Goal: Task Accomplishment & Management: Manage account settings

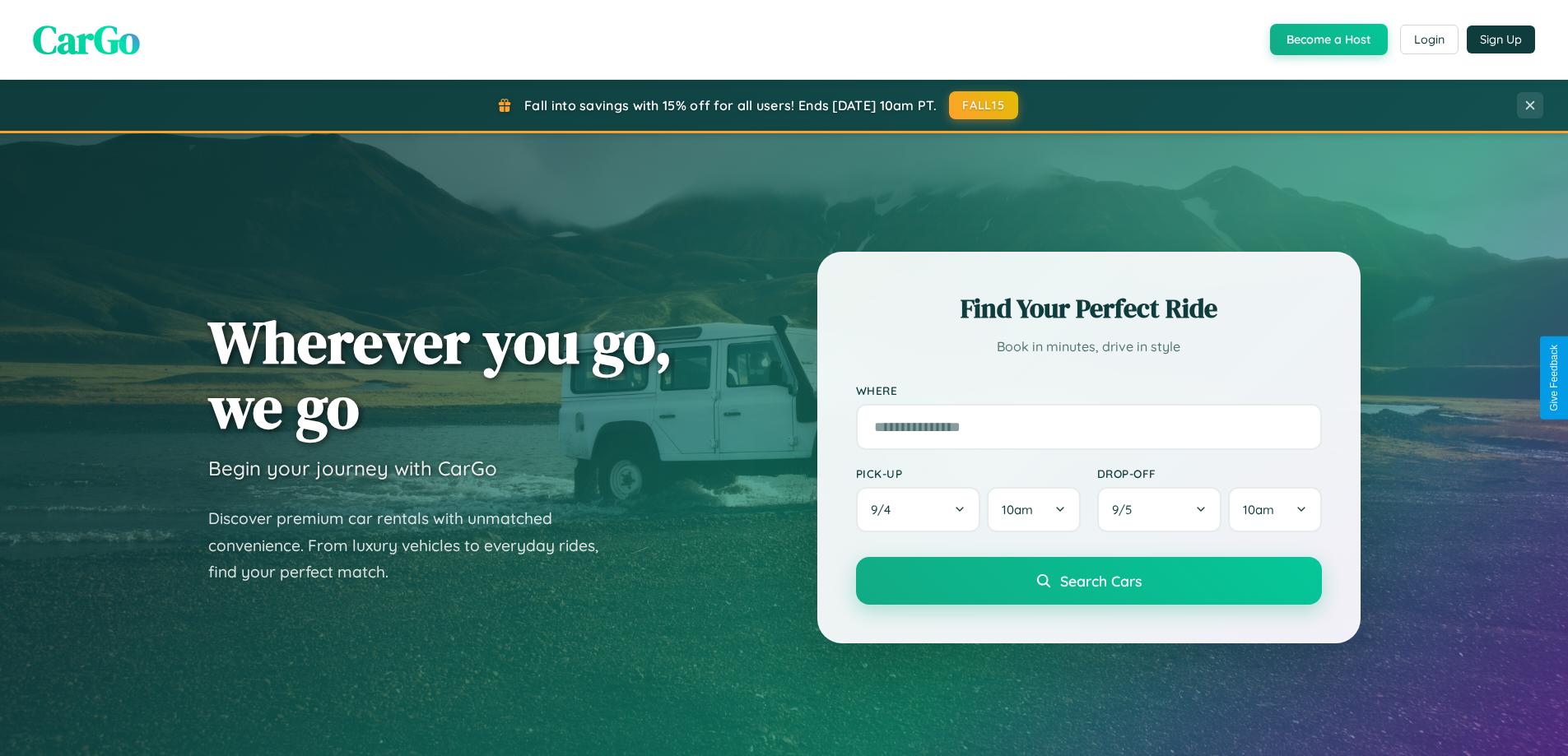
scroll to position [1132, 0]
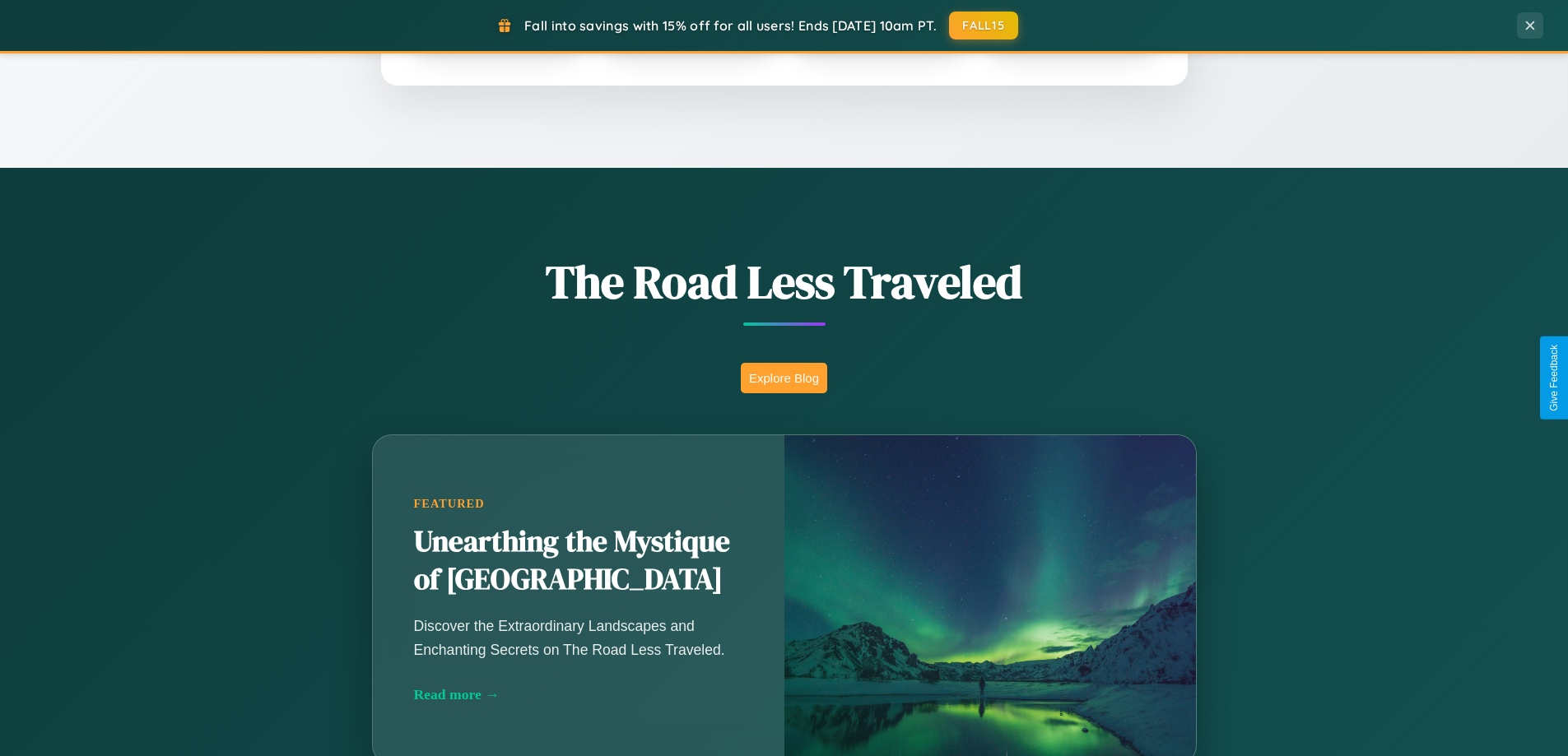
click at [784, 378] on button "Explore Blog" at bounding box center [784, 378] width 87 height 30
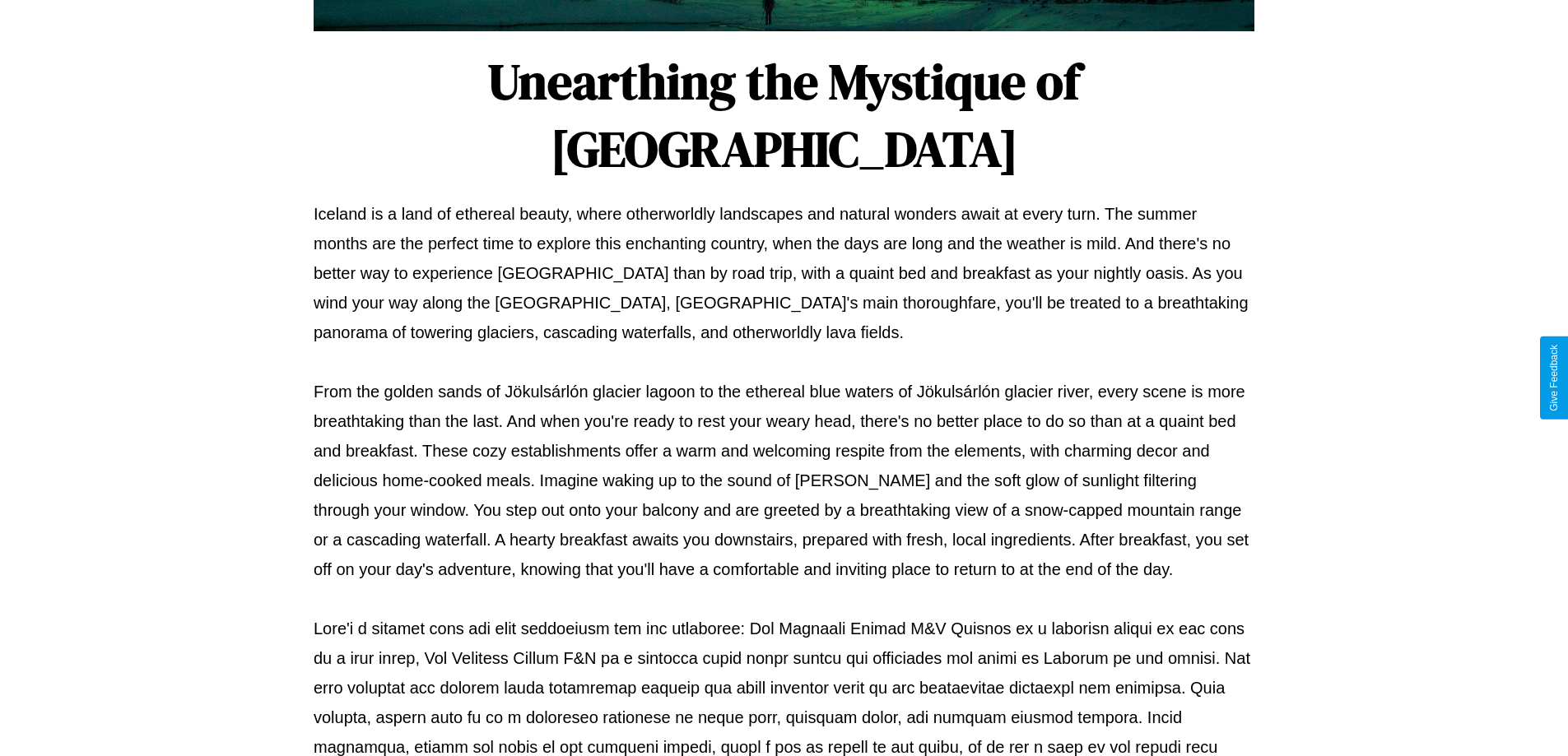
scroll to position [532, 0]
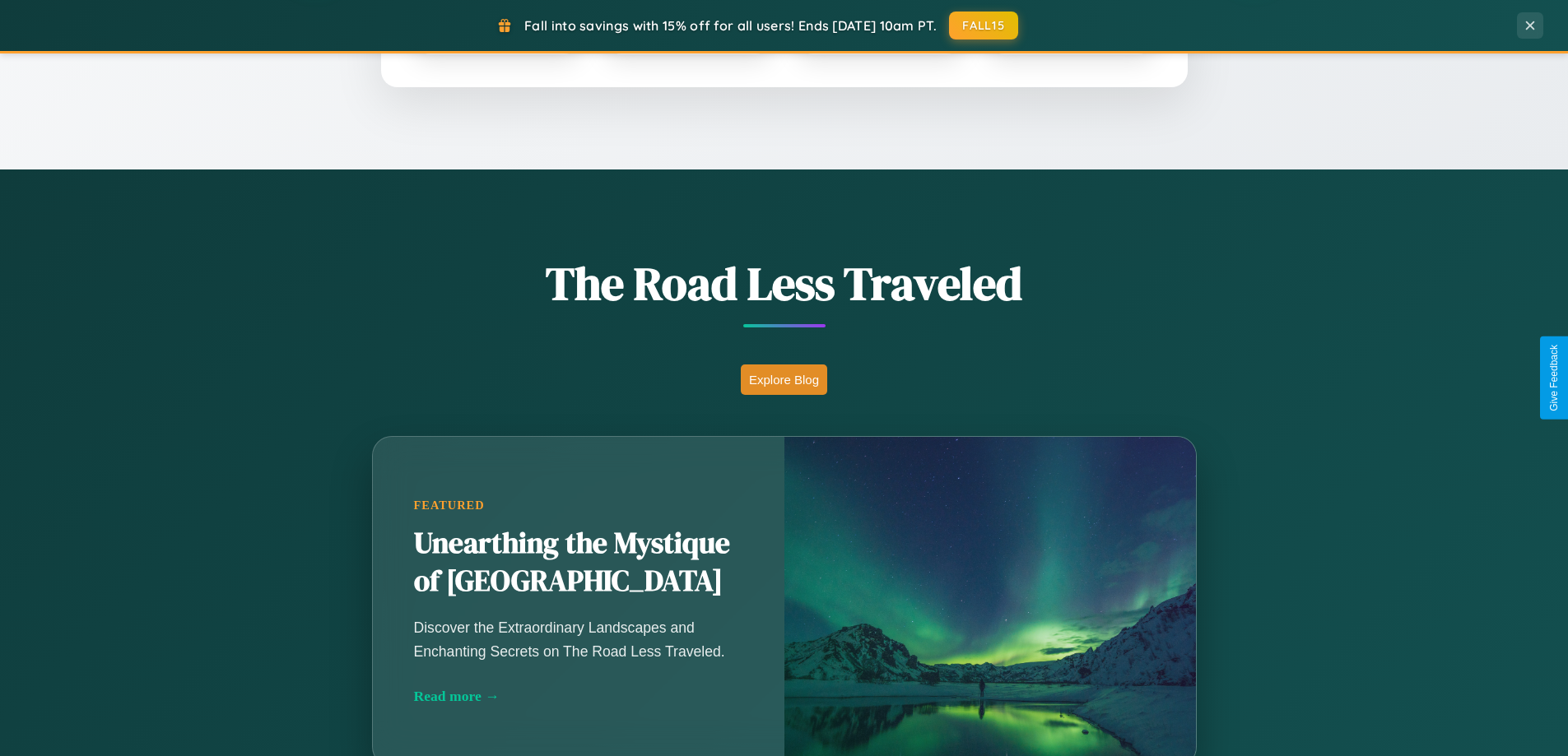
scroll to position [709, 0]
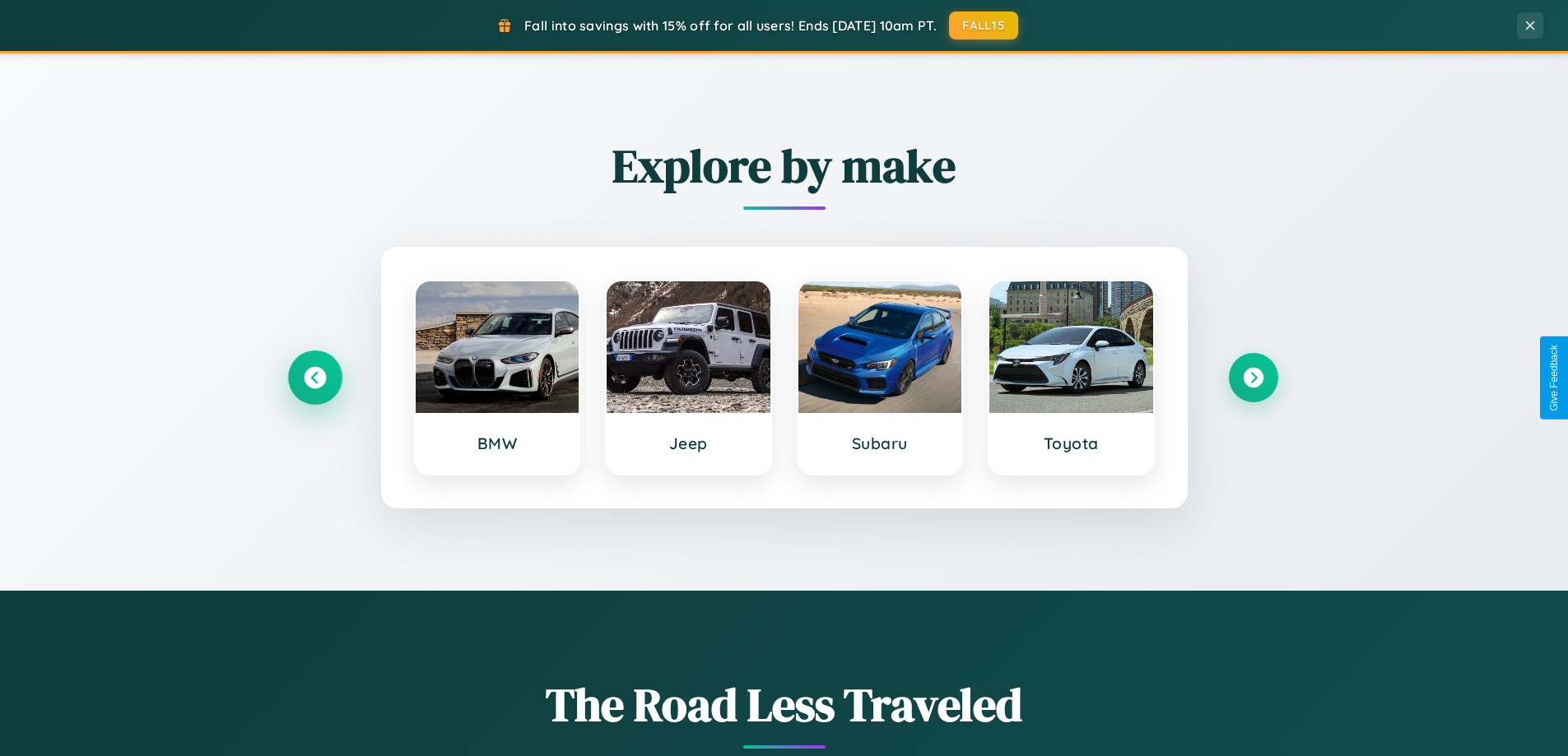
click at [314, 378] on icon at bounding box center [314, 377] width 22 height 22
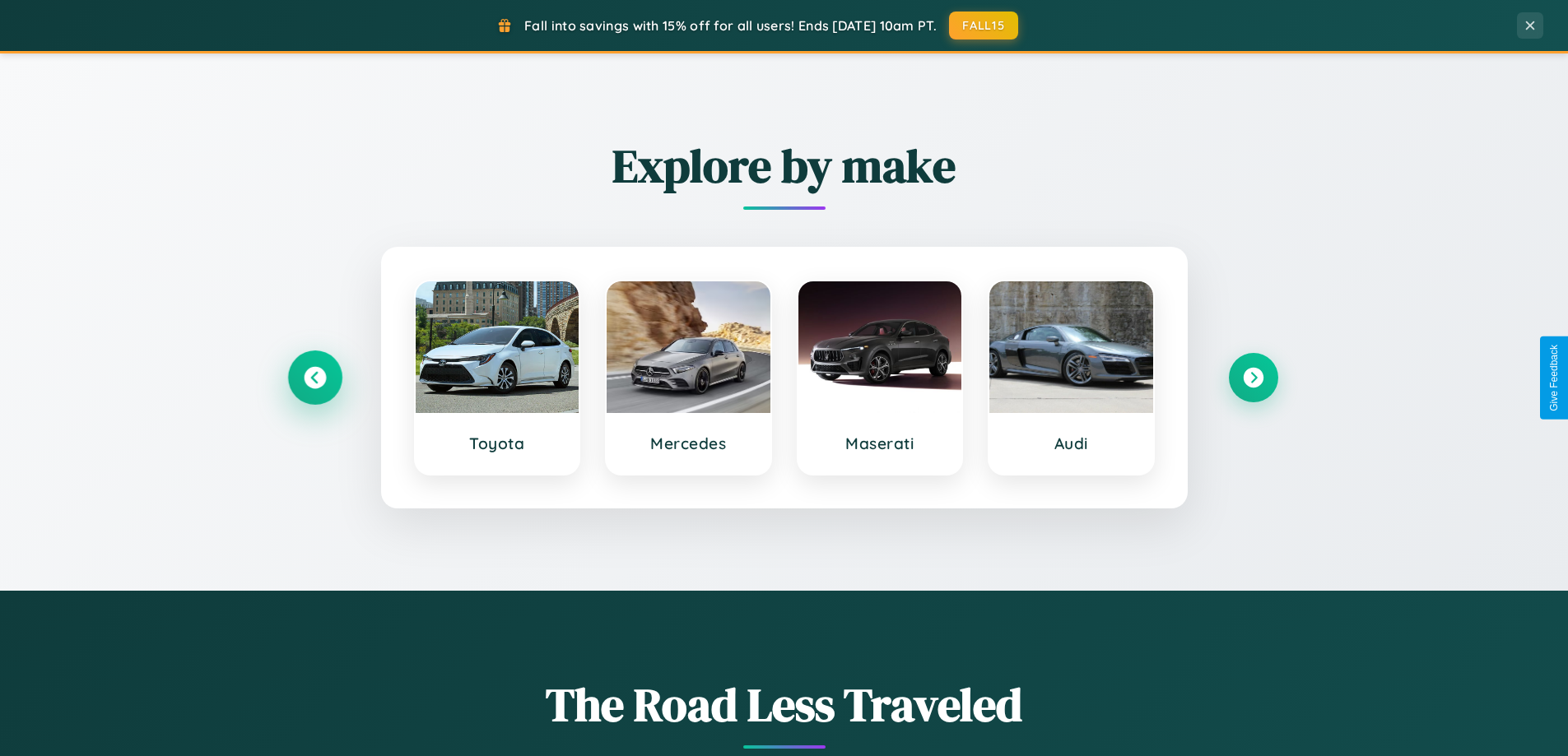
click at [314, 378] on icon at bounding box center [314, 377] width 22 height 22
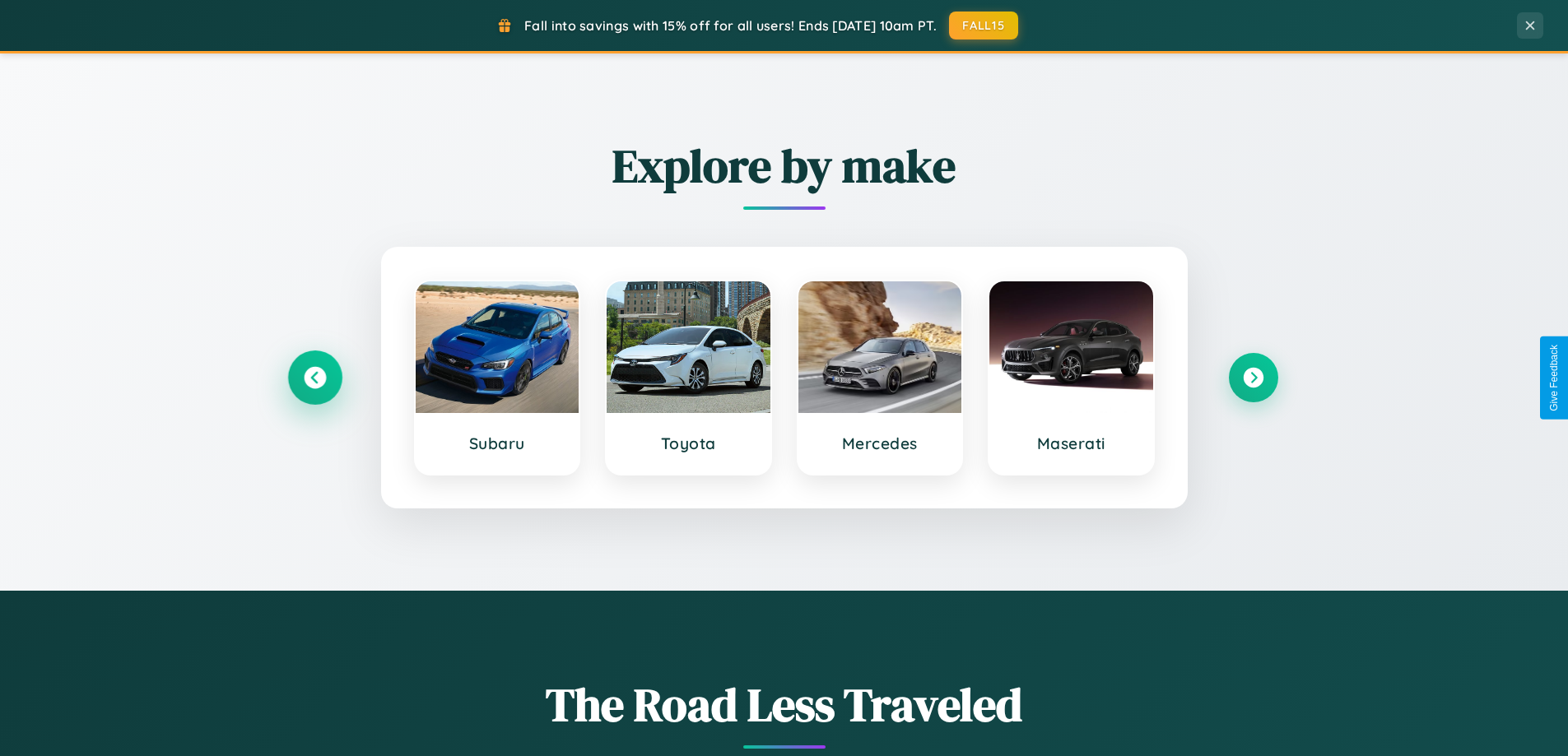
click at [314, 378] on icon at bounding box center [314, 377] width 22 height 22
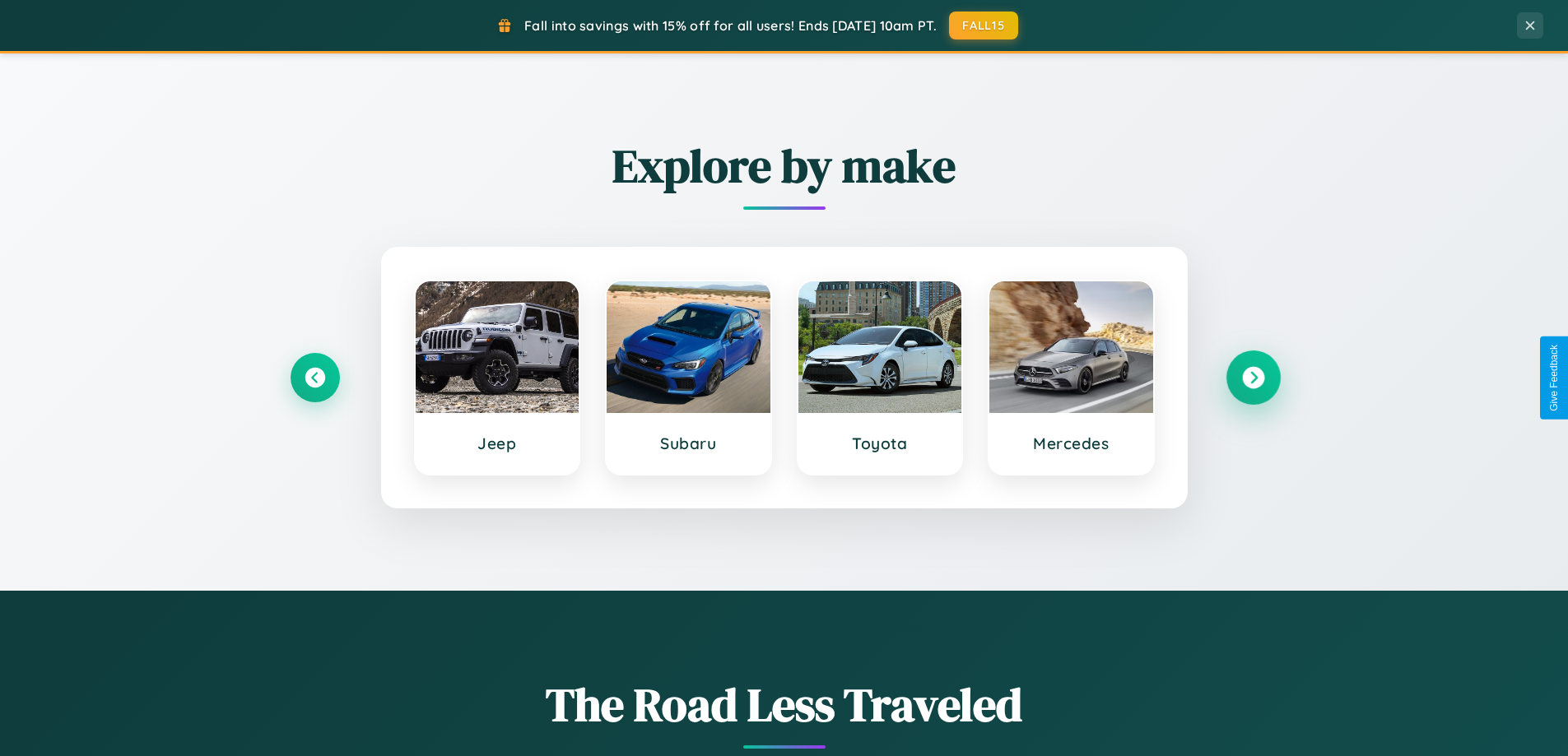
click at [1253, 378] on icon at bounding box center [1253, 377] width 22 height 22
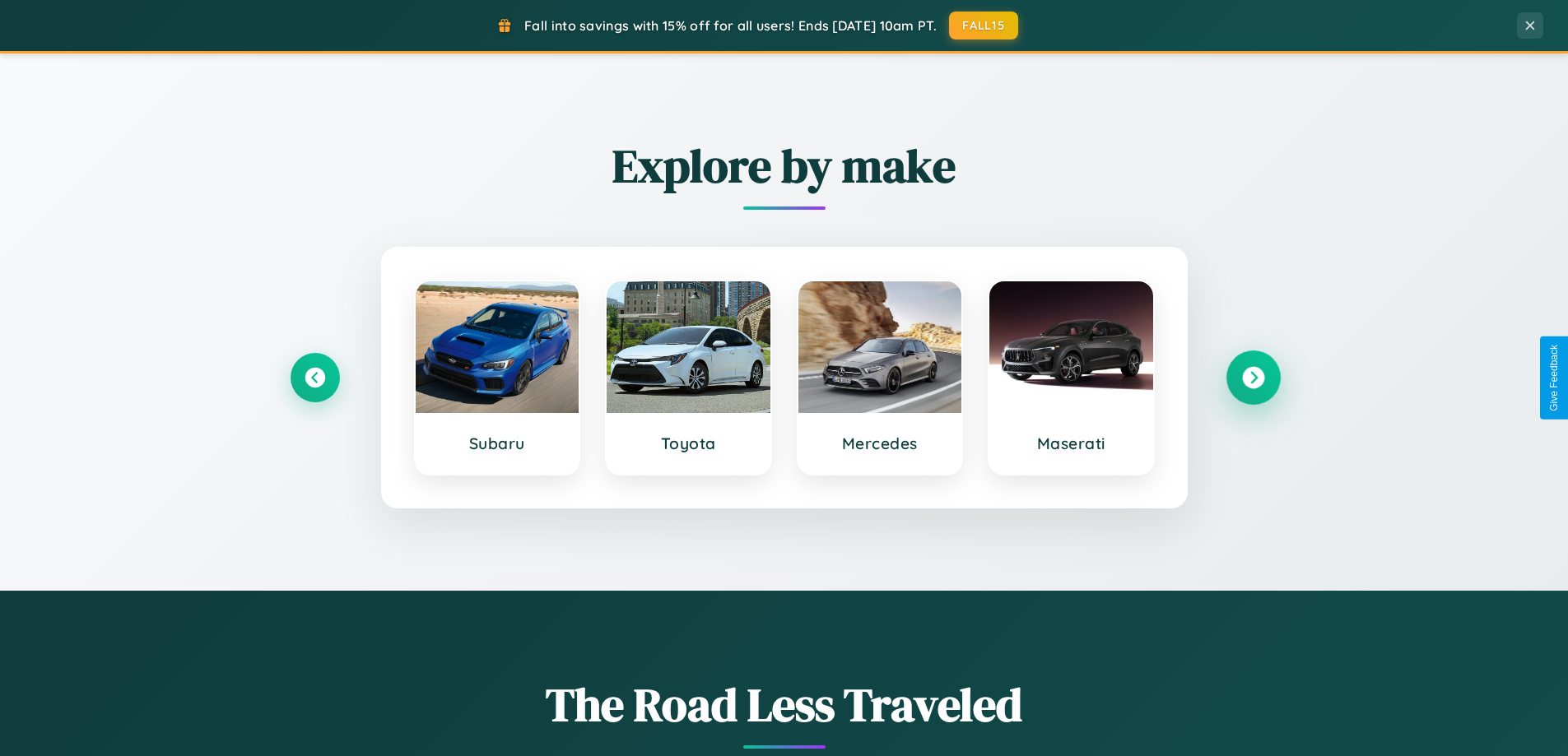
click at [1253, 378] on icon at bounding box center [1253, 377] width 22 height 22
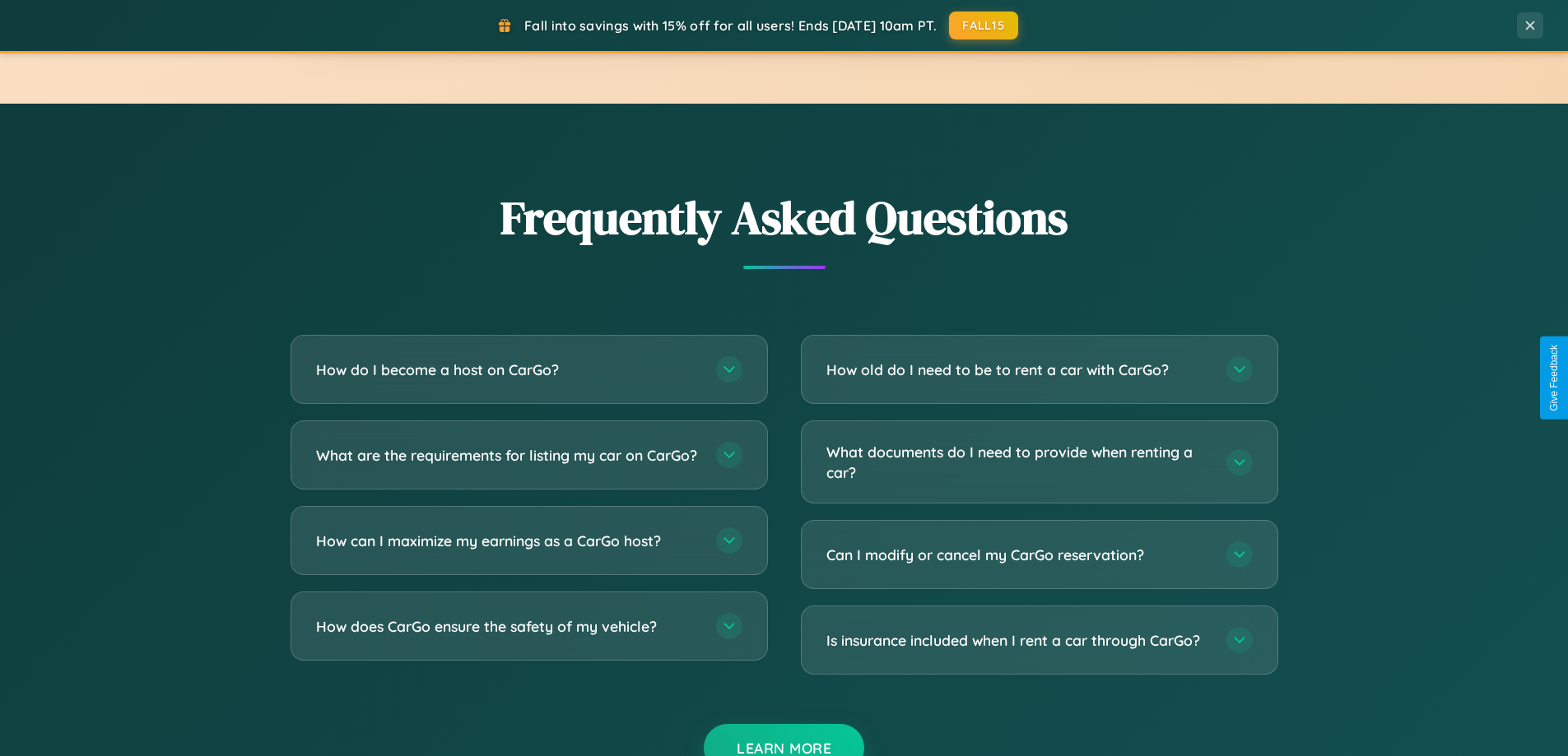
scroll to position [3166, 0]
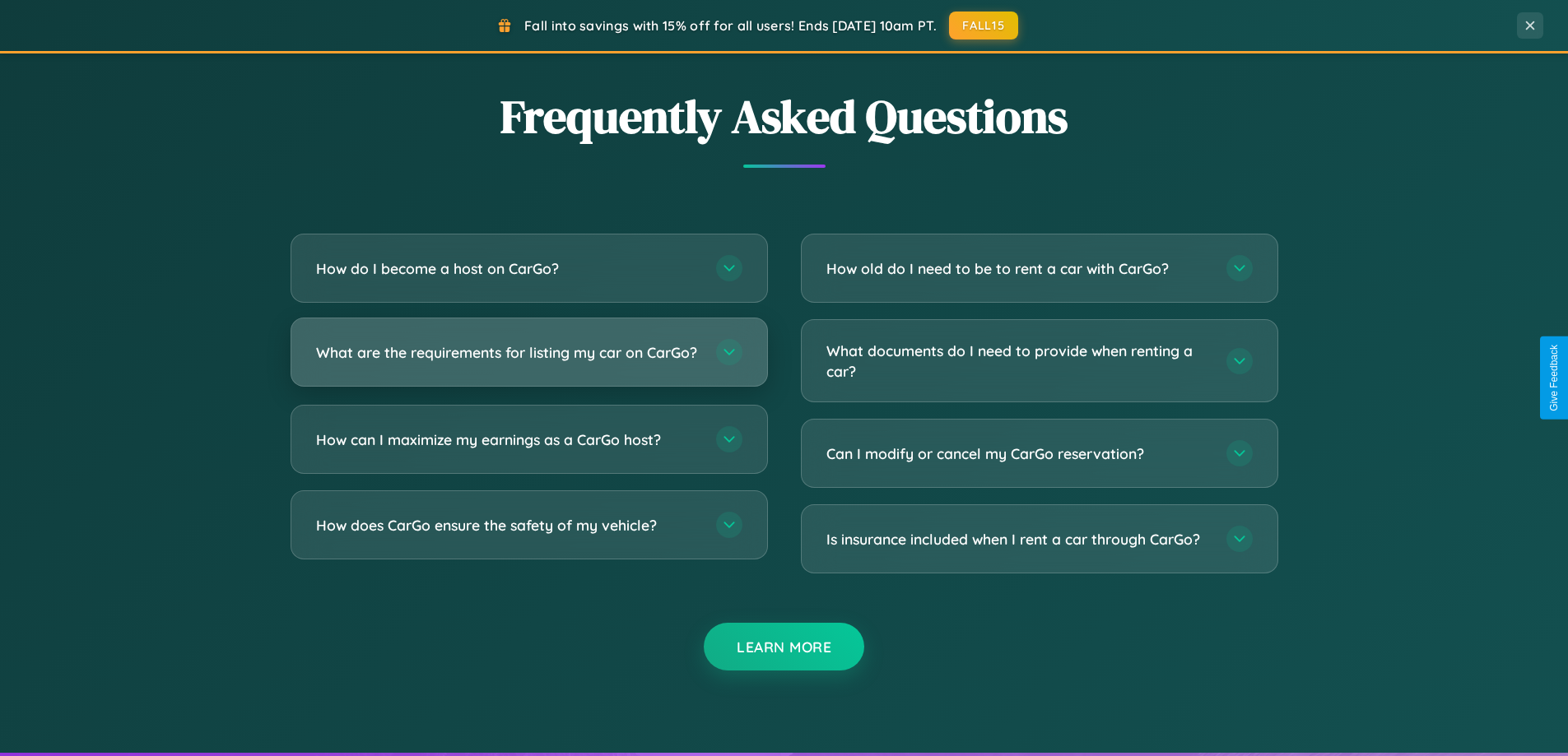
click at [529, 360] on h3 "What are the requirements for listing my car on CarGo?" at bounding box center [508, 352] width 384 height 21
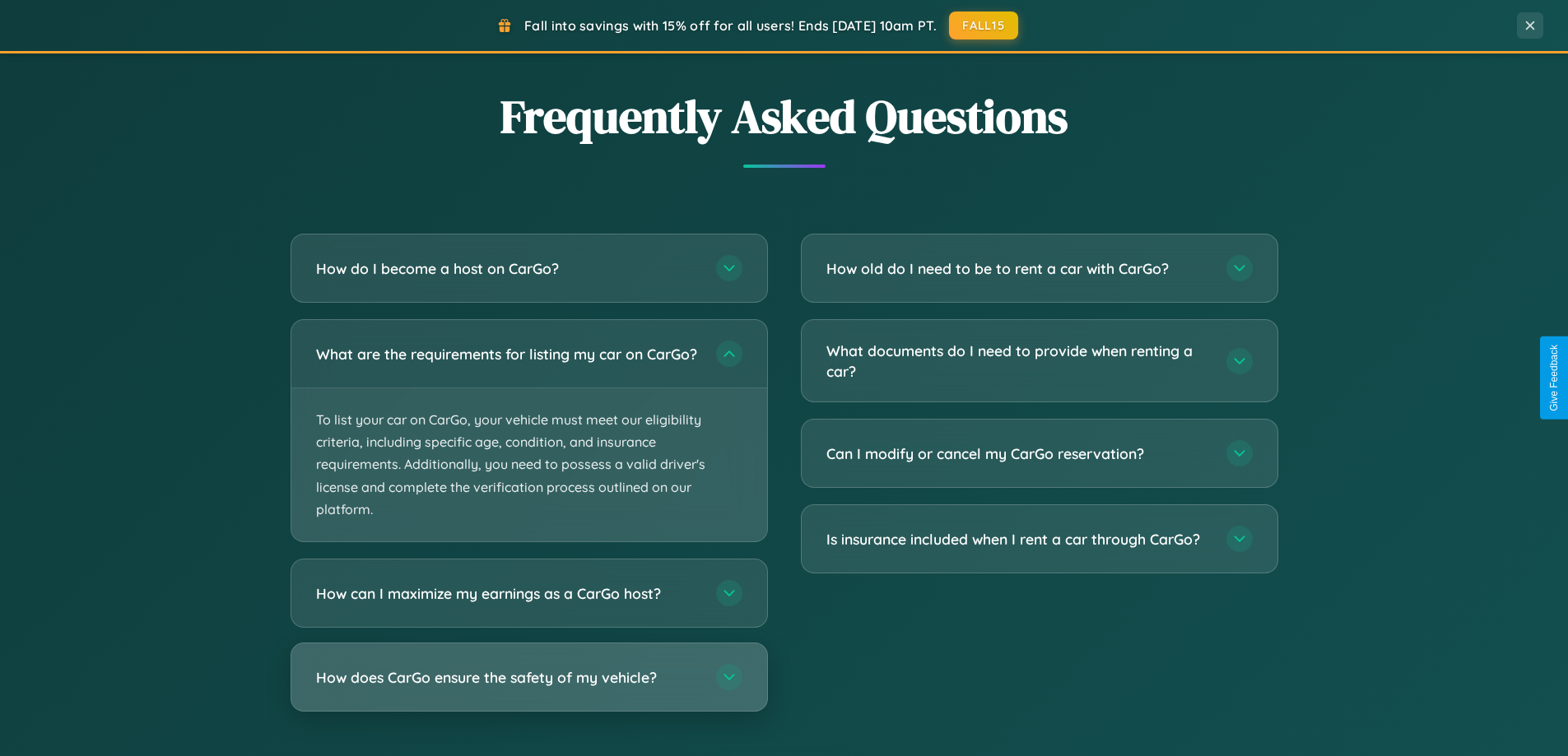
click at [529, 687] on h3 "How does CarGo ensure the safety of my vehicle?" at bounding box center [508, 678] width 384 height 21
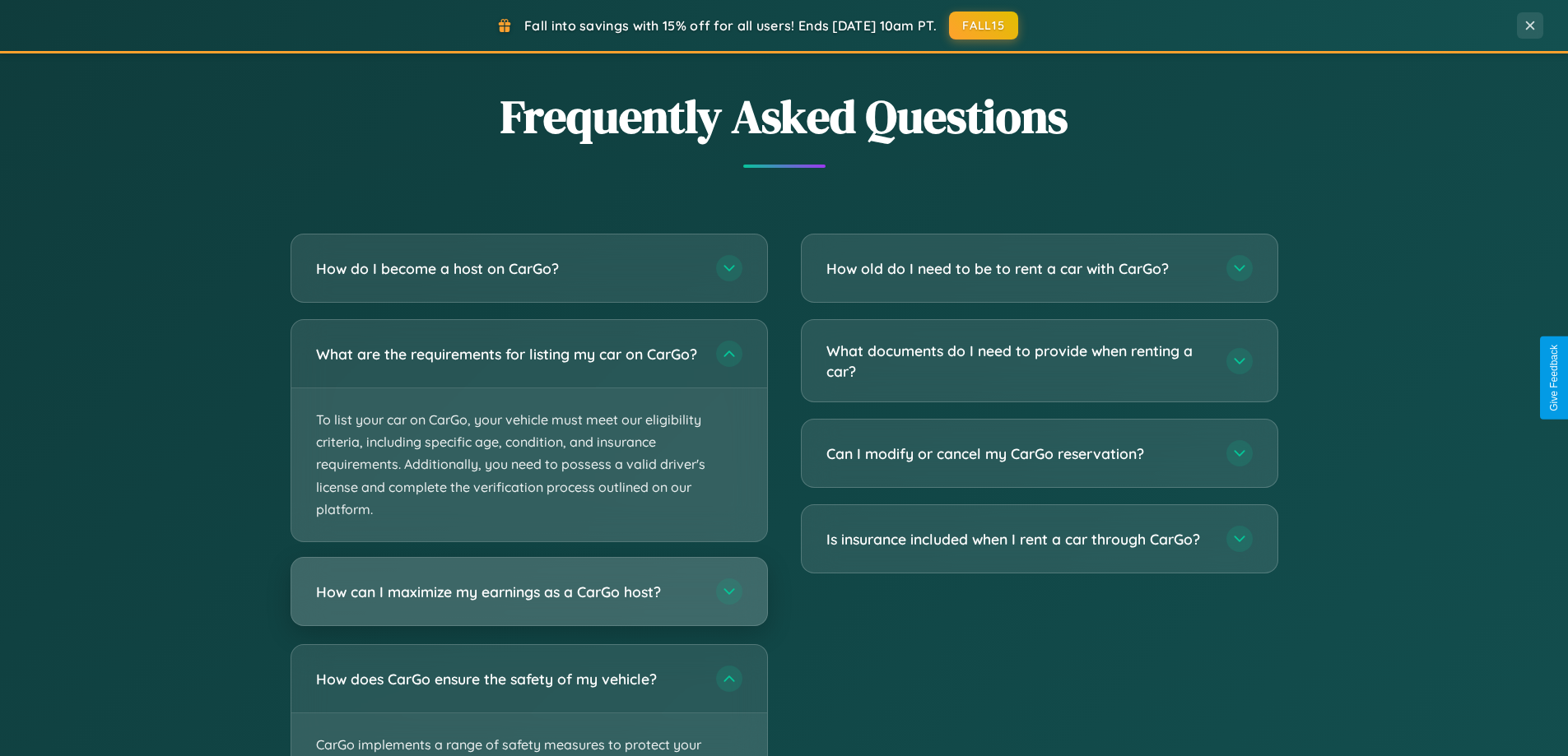
click at [529, 602] on h3 "How can I maximize my earnings as a CarGo host?" at bounding box center [508, 592] width 384 height 21
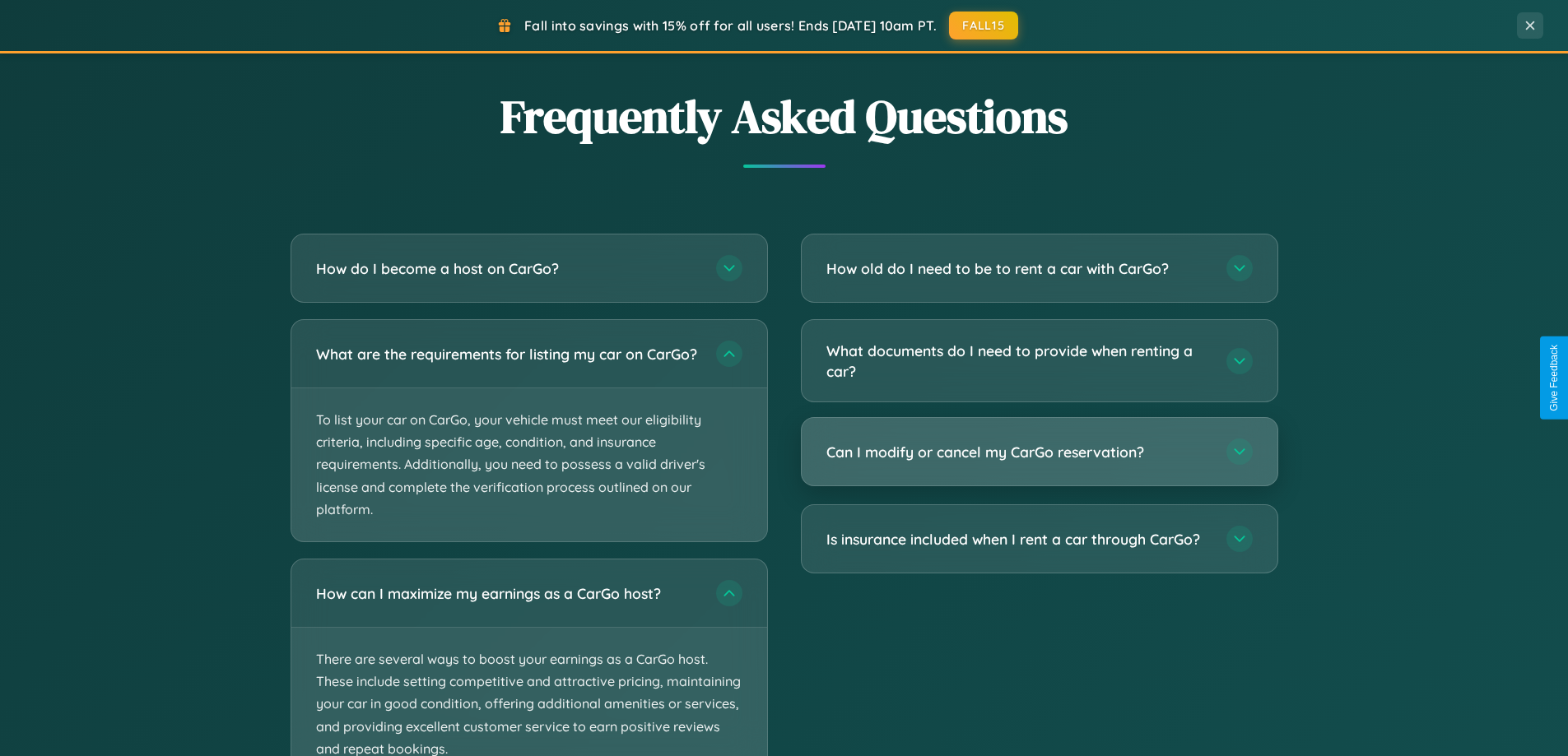
click at [1038, 451] on h3 "Can I modify or cancel my CarGo reservation?" at bounding box center [1017, 452] width 384 height 21
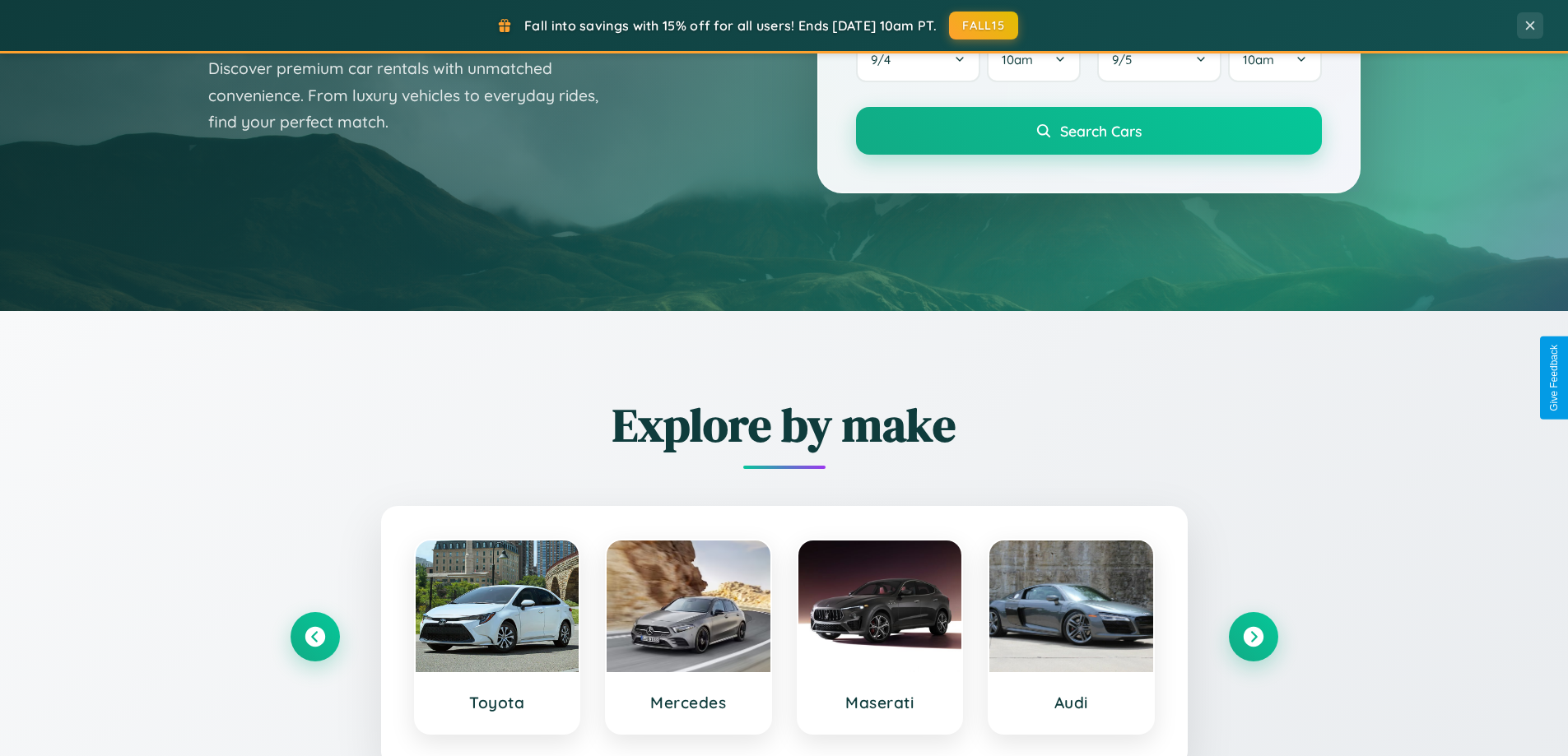
scroll to position [0, 0]
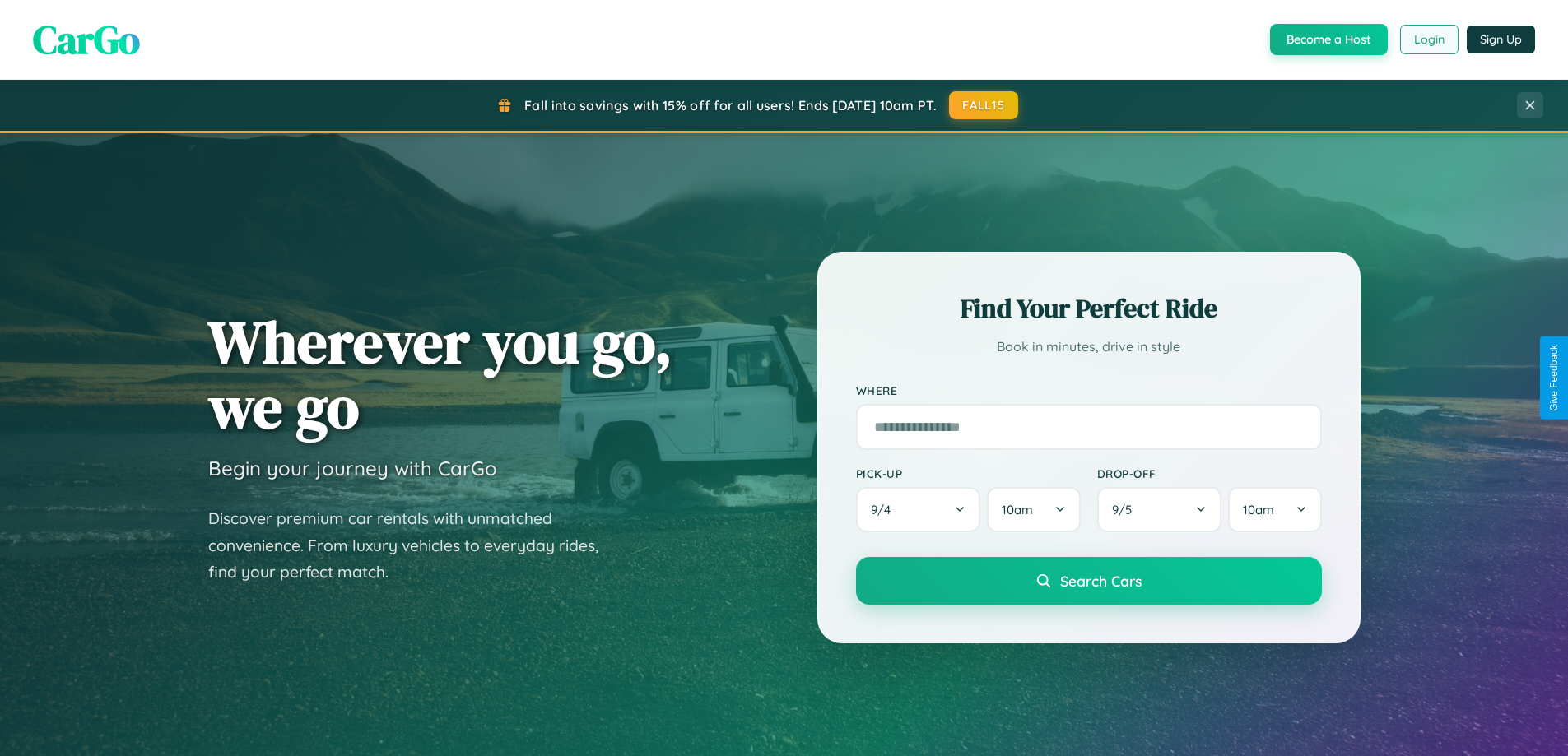
click at [1428, 39] on button "Login" at bounding box center [1429, 39] width 58 height 30
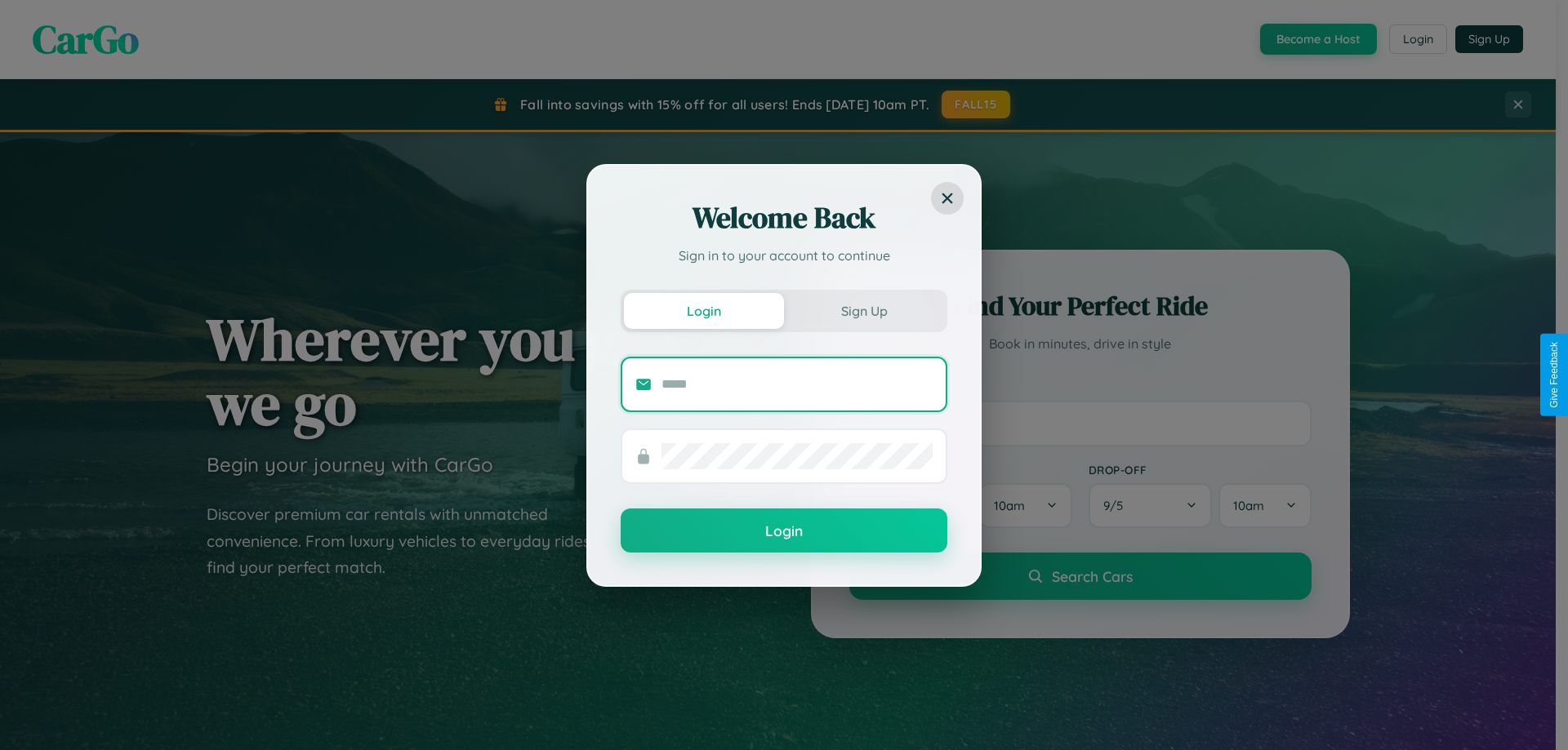
click at [797, 384] on input "text" at bounding box center [797, 384] width 271 height 26
type input "**********"
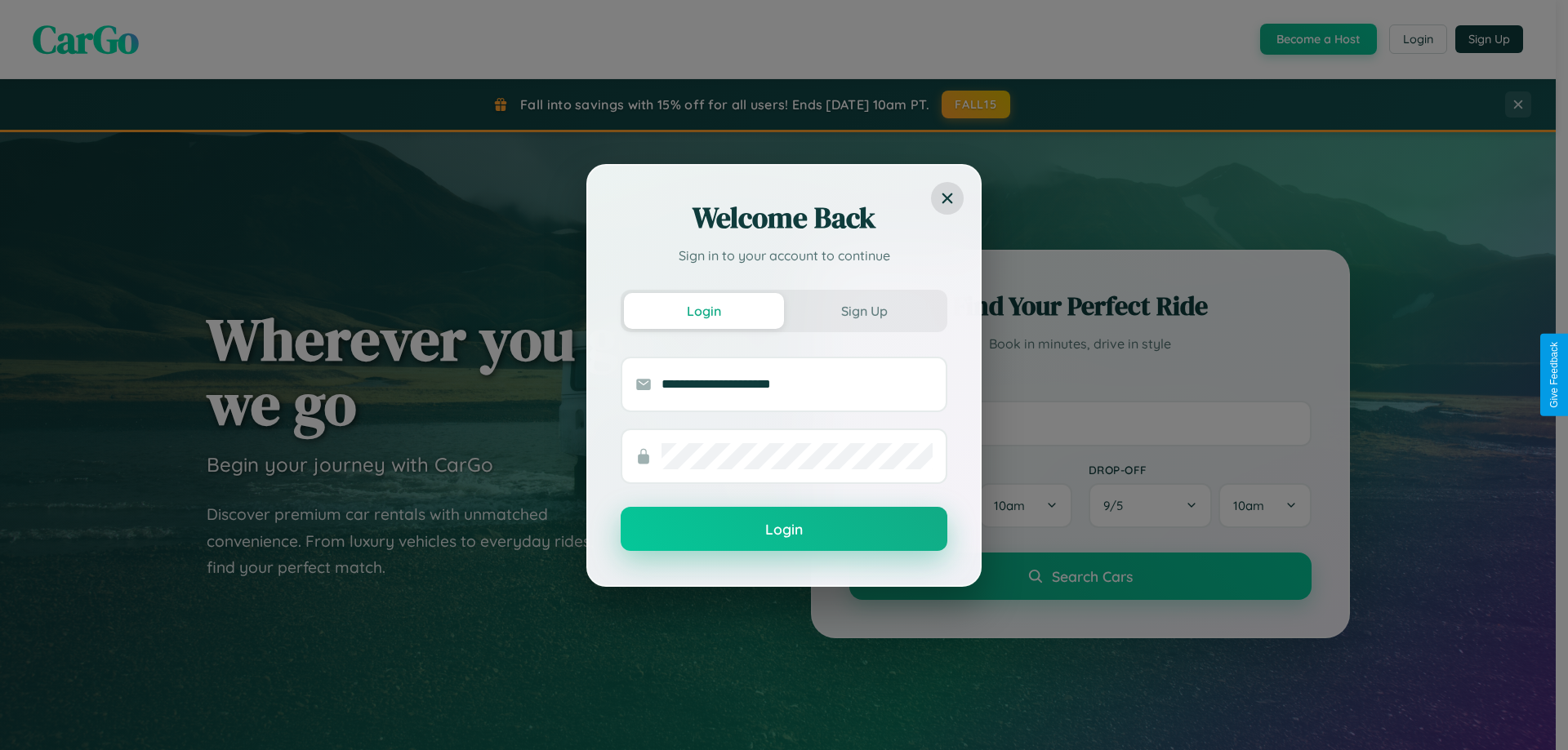
click at [784, 530] on button "Login" at bounding box center [784, 529] width 327 height 44
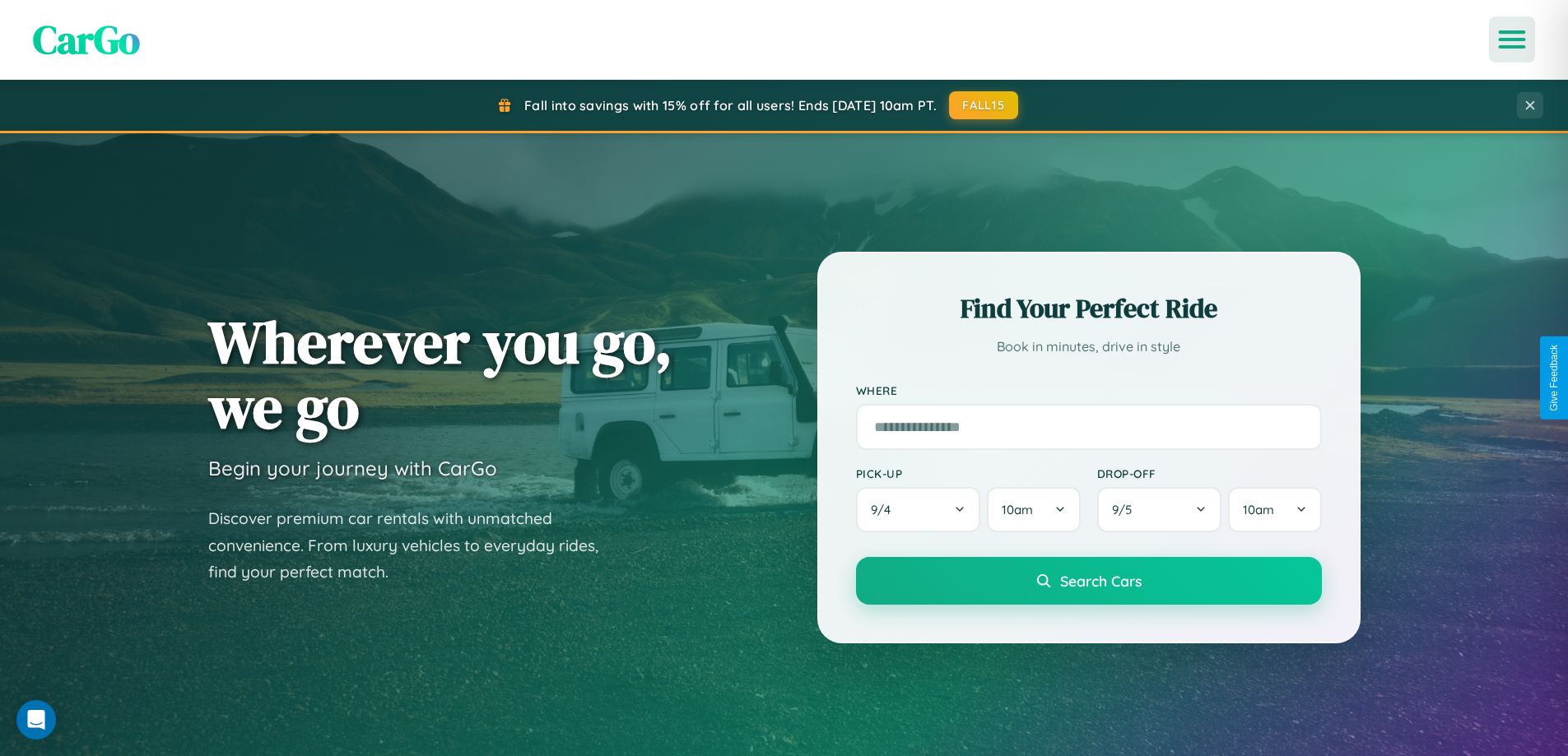
click at [1512, 39] on icon "Open menu" at bounding box center [1512, 40] width 24 height 15
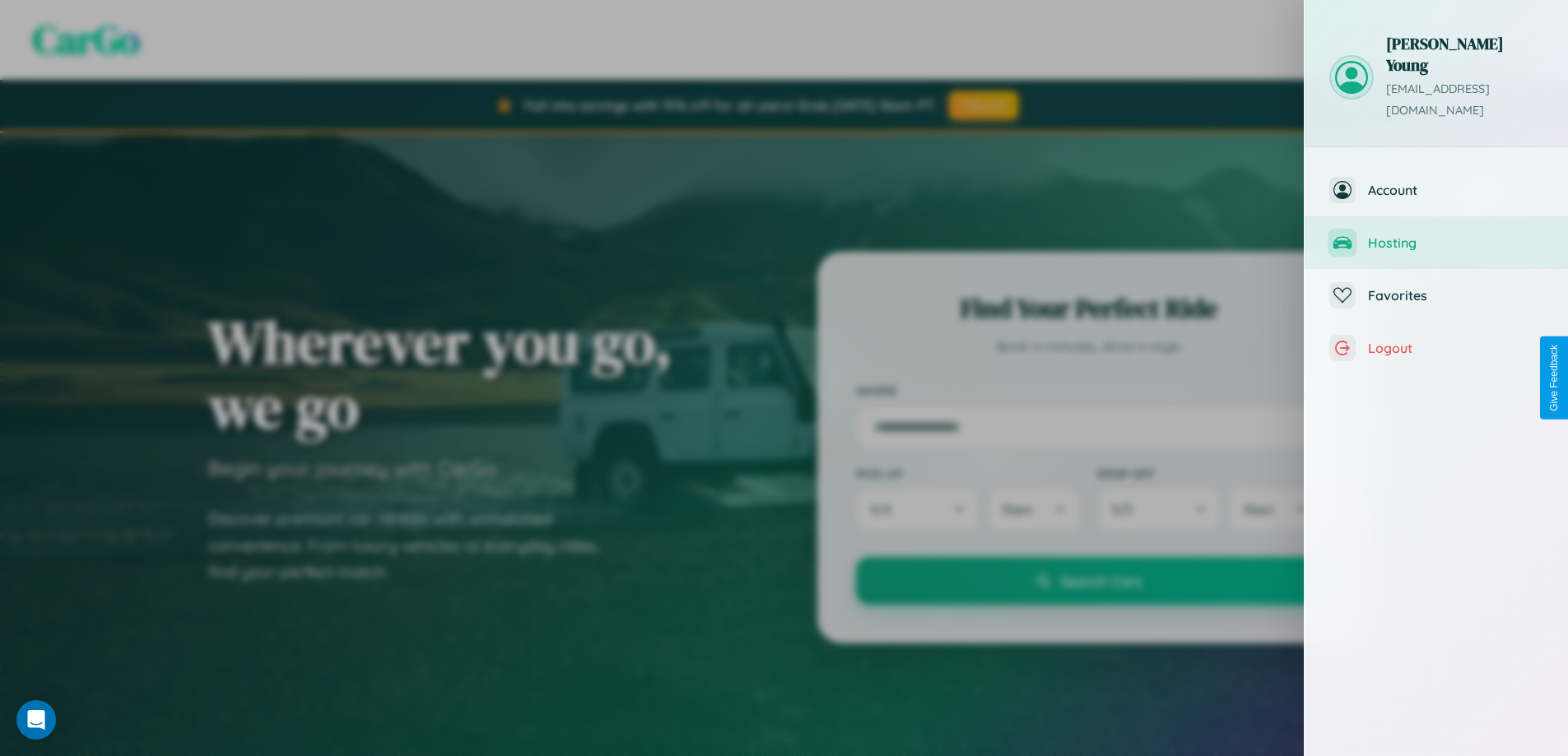
click at [1437, 234] on span "Hosting" at bounding box center [1456, 242] width 175 height 16
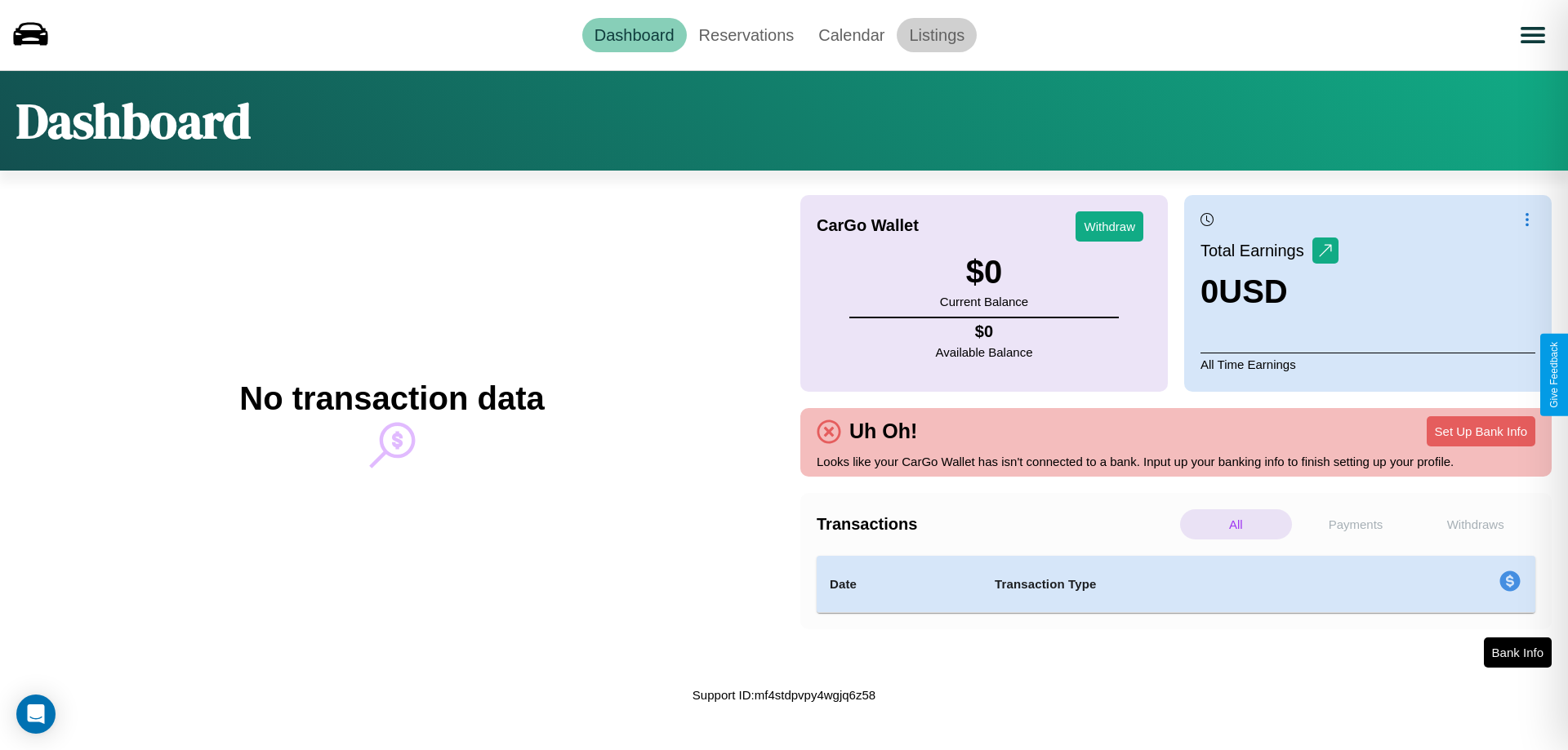
click at [937, 34] on link "Listings" at bounding box center [937, 35] width 80 height 34
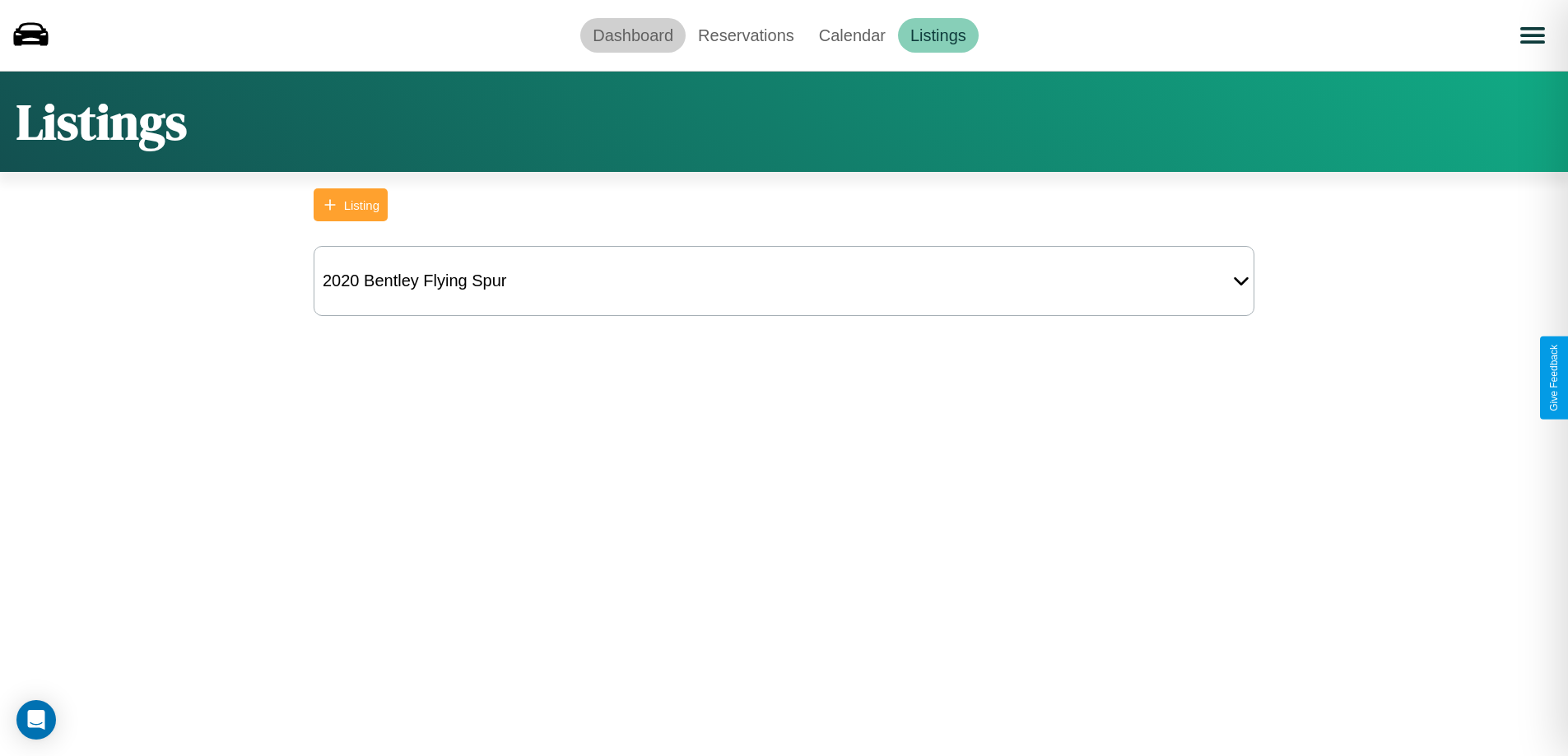
click at [633, 34] on link "Dashboard" at bounding box center [633, 35] width 106 height 34
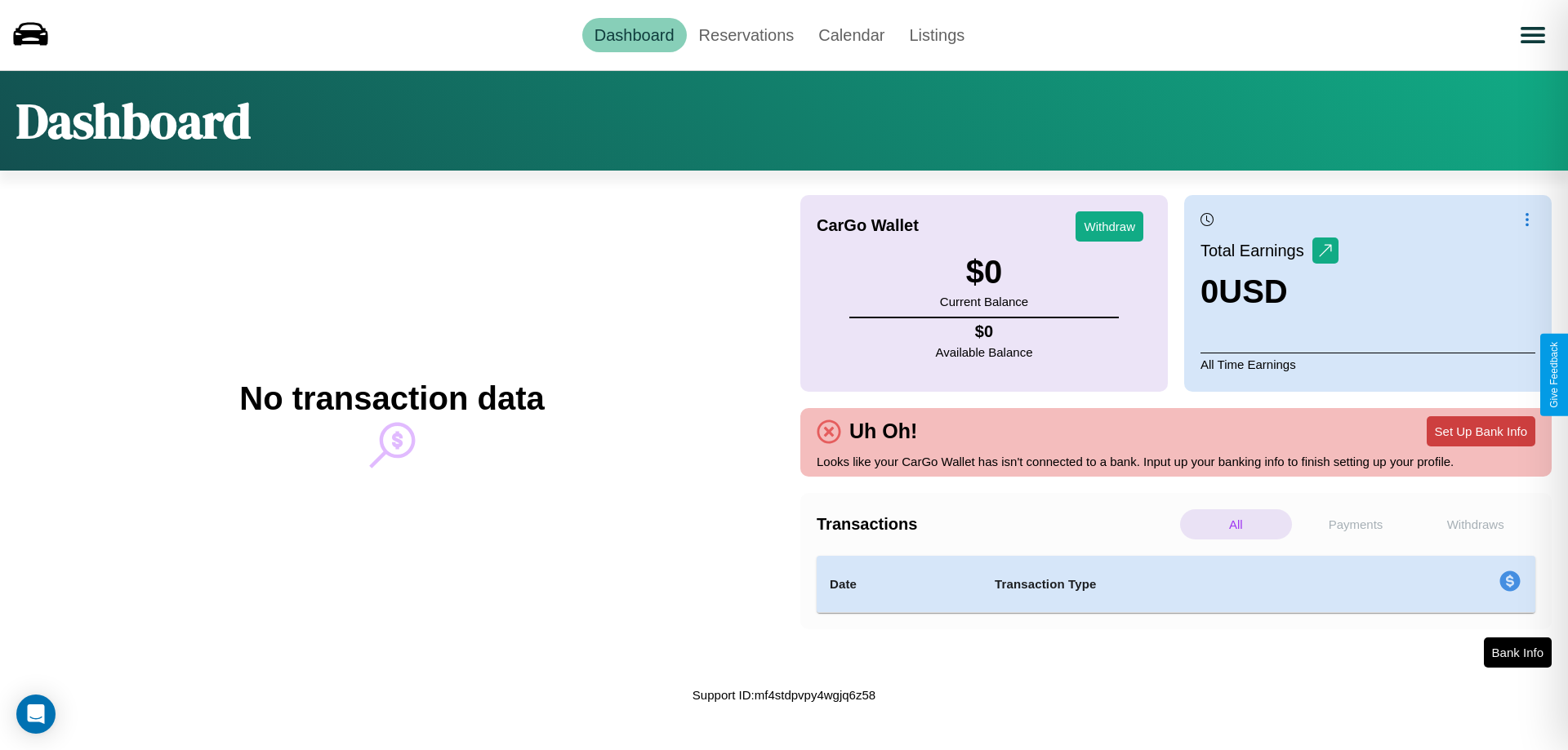
click at [1480, 431] on button "Set Up Bank Info" at bounding box center [1480, 432] width 109 height 30
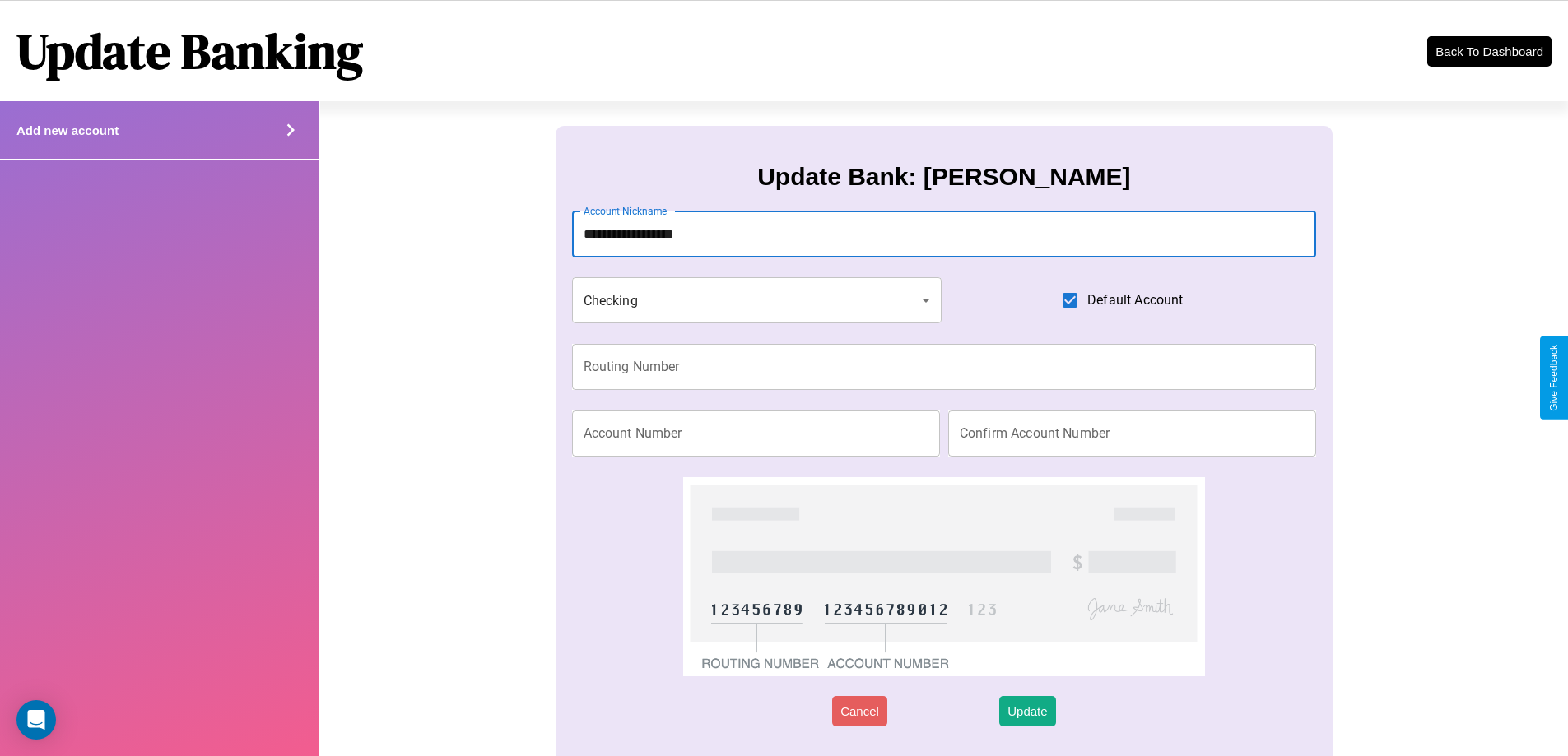
type input "**********"
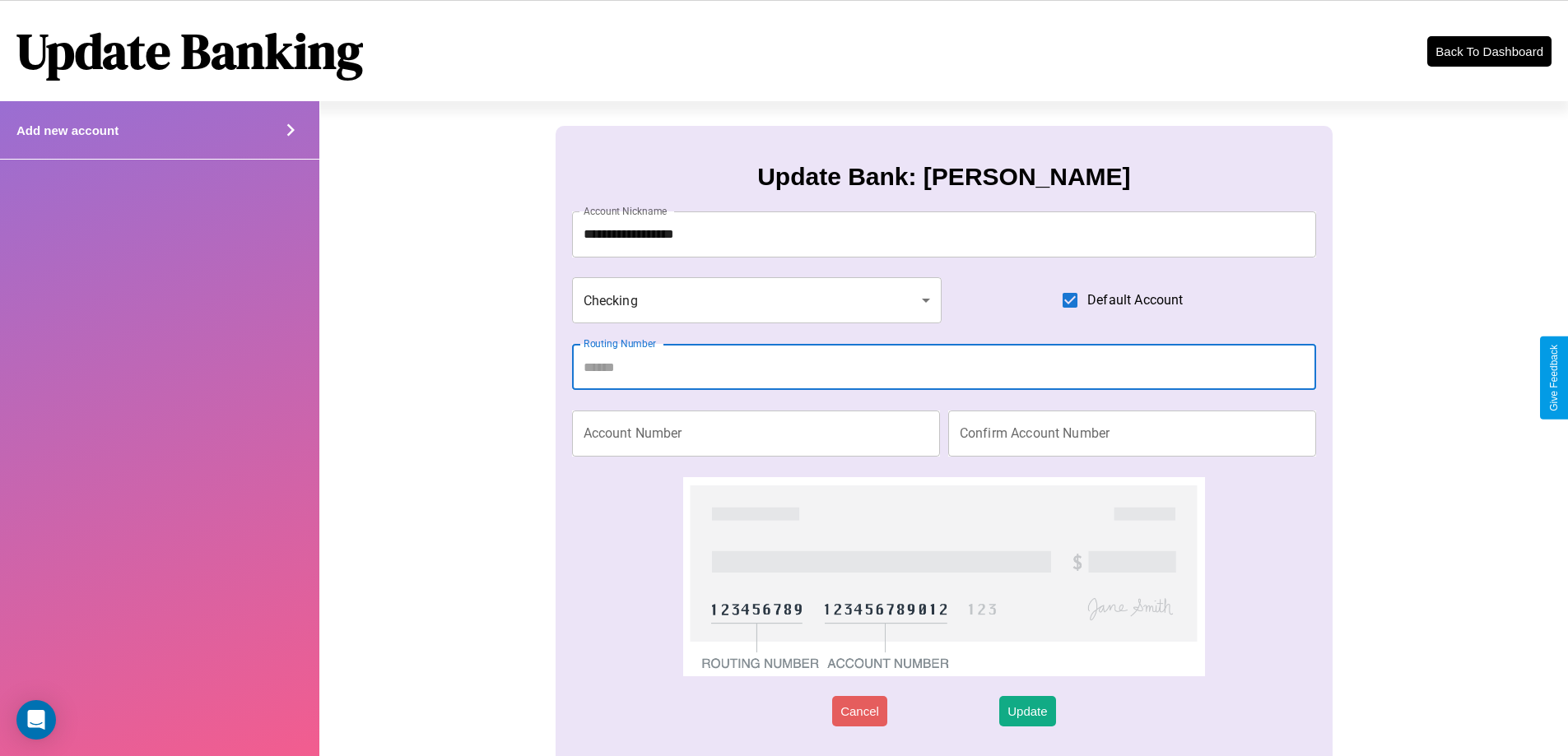
click at [943, 367] on input "Routing Number" at bounding box center [944, 367] width 745 height 46
type input "*********"
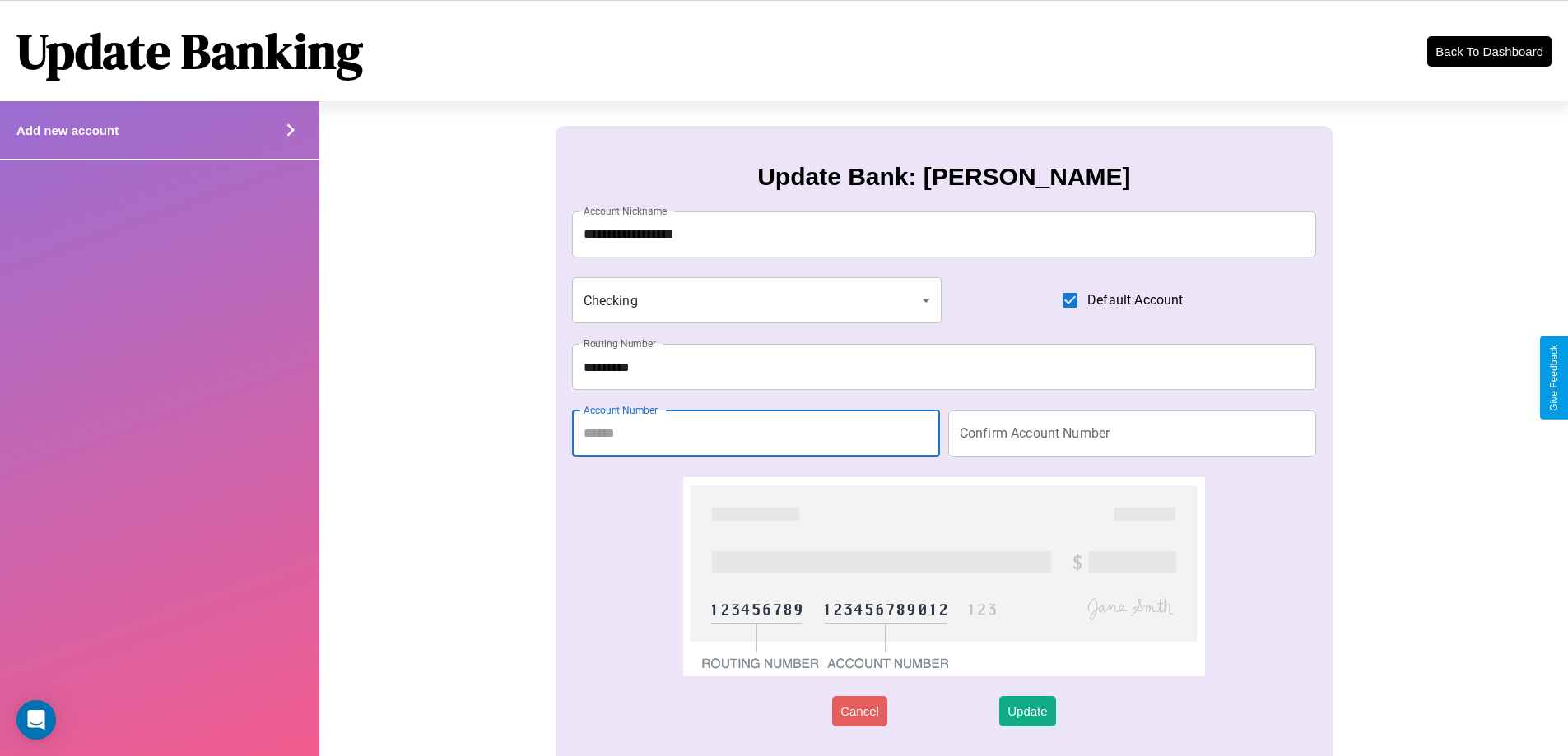
click at [755, 432] on input "Account Number" at bounding box center [755, 433] width 368 height 46
type input "********"
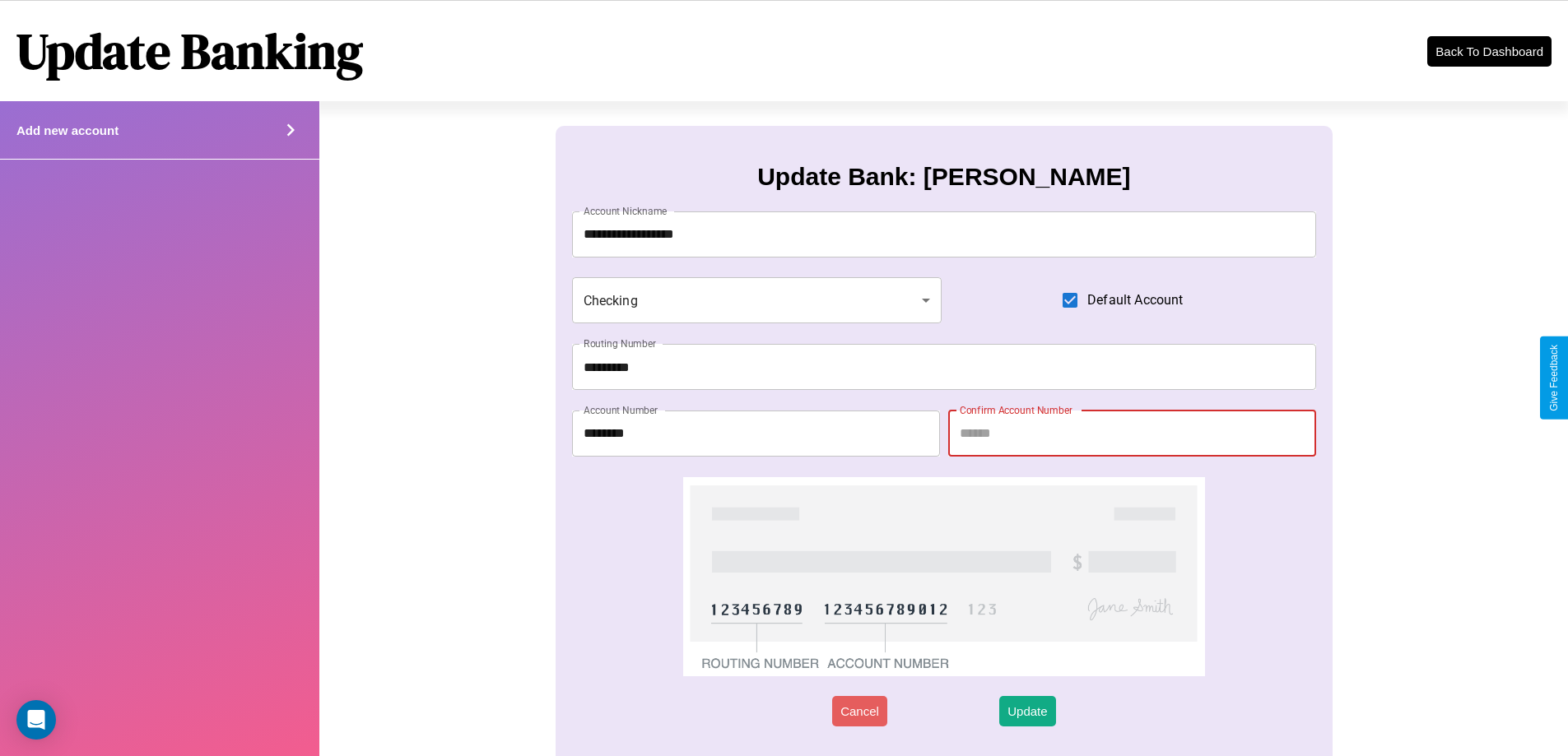
click at [1132, 432] on input "Confirm Account Number" at bounding box center [1132, 433] width 368 height 46
type input "********"
